Goal: Transaction & Acquisition: Purchase product/service

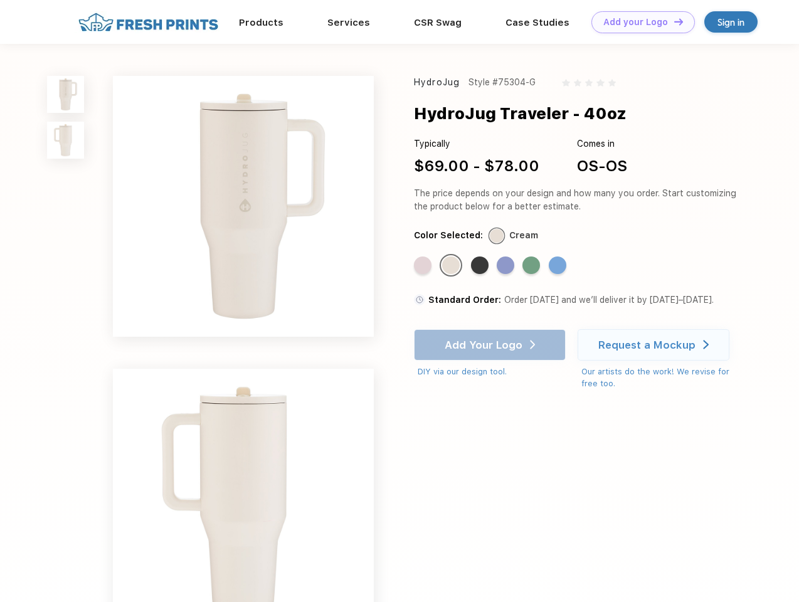
click at [638, 22] on link "Add your Logo Design Tool" at bounding box center [642, 22] width 103 height 22
click at [0, 0] on div "Design Tool" at bounding box center [0, 0] width 0 height 0
click at [673, 21] on link "Add your Logo Design Tool" at bounding box center [642, 22] width 103 height 22
click at [66, 94] on img at bounding box center [65, 94] width 37 height 37
click at [66, 140] on img at bounding box center [65, 140] width 37 height 37
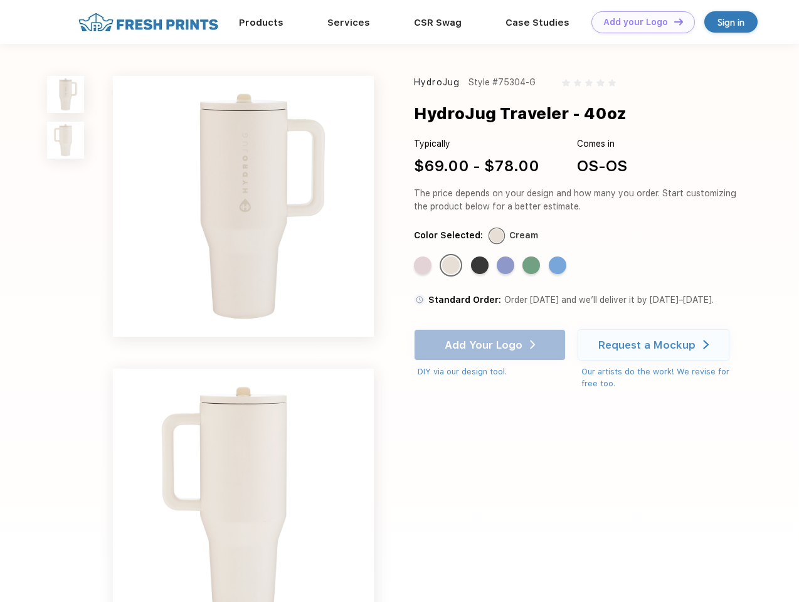
click at [424, 266] on div "Standard Color" at bounding box center [423, 265] width 18 height 18
click at [452, 266] on div "Standard Color" at bounding box center [451, 265] width 18 height 18
click at [481, 266] on div "Standard Color" at bounding box center [480, 265] width 18 height 18
click at [506, 266] on div "Standard Color" at bounding box center [505, 265] width 18 height 18
click at [532, 266] on div "Standard Color" at bounding box center [531, 265] width 18 height 18
